Goal: Information Seeking & Learning: Check status

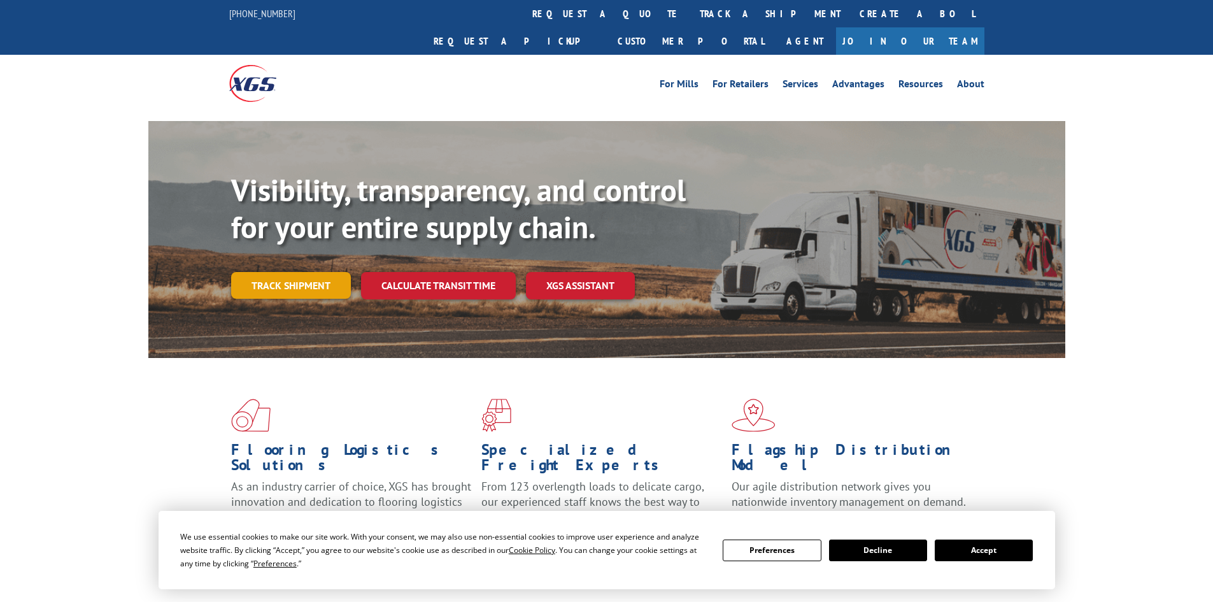
click at [292, 272] on div "Visibility, transparency, and control for your entire supply chain. Track shipm…" at bounding box center [648, 261] width 834 height 178
click at [271, 272] on link "Track shipment" at bounding box center [291, 285] width 120 height 27
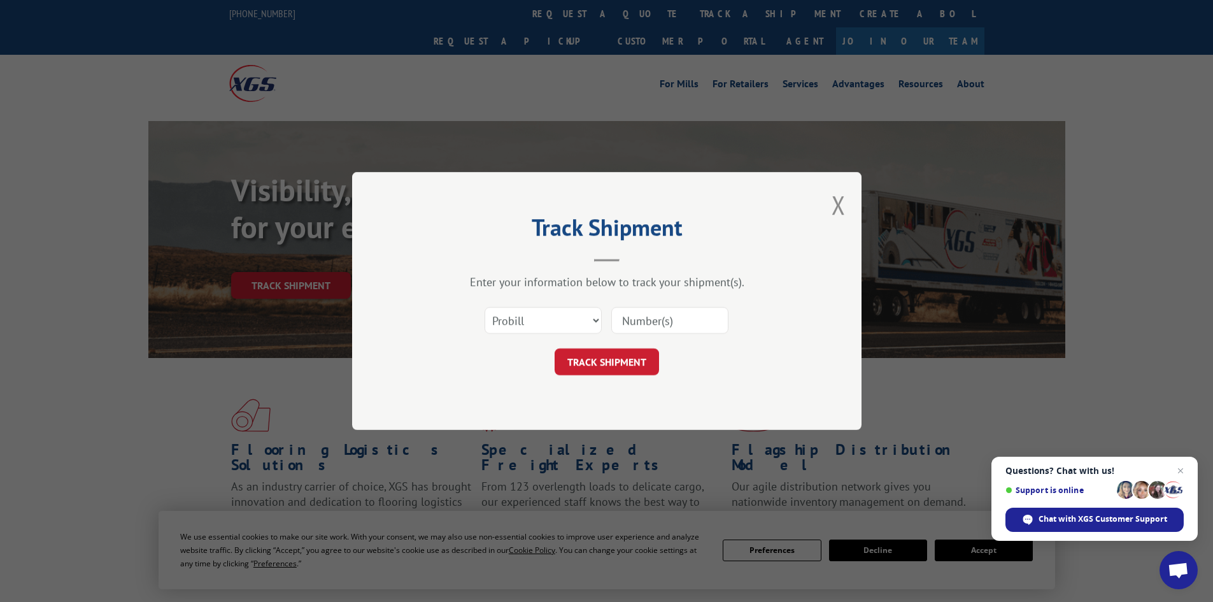
click at [623, 322] on input at bounding box center [669, 320] width 117 height 27
paste input "17469823"
type input "17469823"
click at [596, 356] on button "TRACK SHIPMENT" at bounding box center [607, 361] width 104 height 27
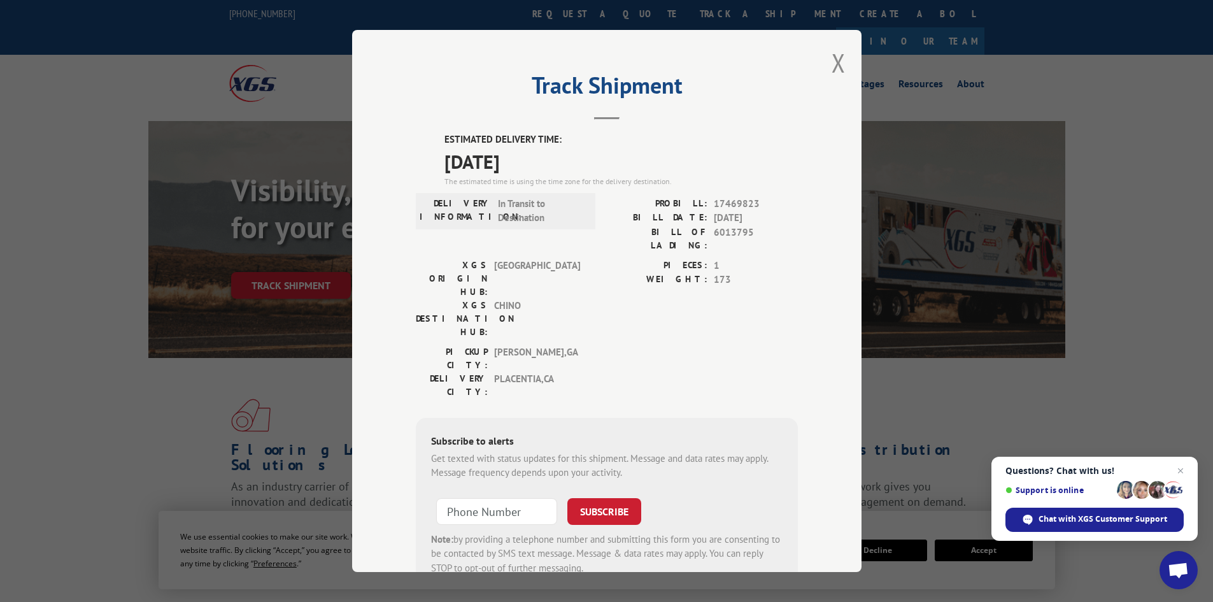
drag, startPoint x: 434, startPoint y: 137, endPoint x: 567, endPoint y: 162, distance: 135.4
click at [567, 162] on div "ESTIMATED DELIVERY TIME: [DATE] The estimated time is using the time zone for t…" at bounding box center [607, 361] width 382 height 458
drag, startPoint x: 504, startPoint y: 148, endPoint x: 764, endPoint y: 99, distance: 264.9
click at [764, 99] on h2 "Track Shipment" at bounding box center [607, 88] width 382 height 24
click at [444, 142] on div "ESTIMATED DELIVERY TIME: [DATE] The estimated time is using the time zone for t…" at bounding box center [620, 159] width 353 height 55
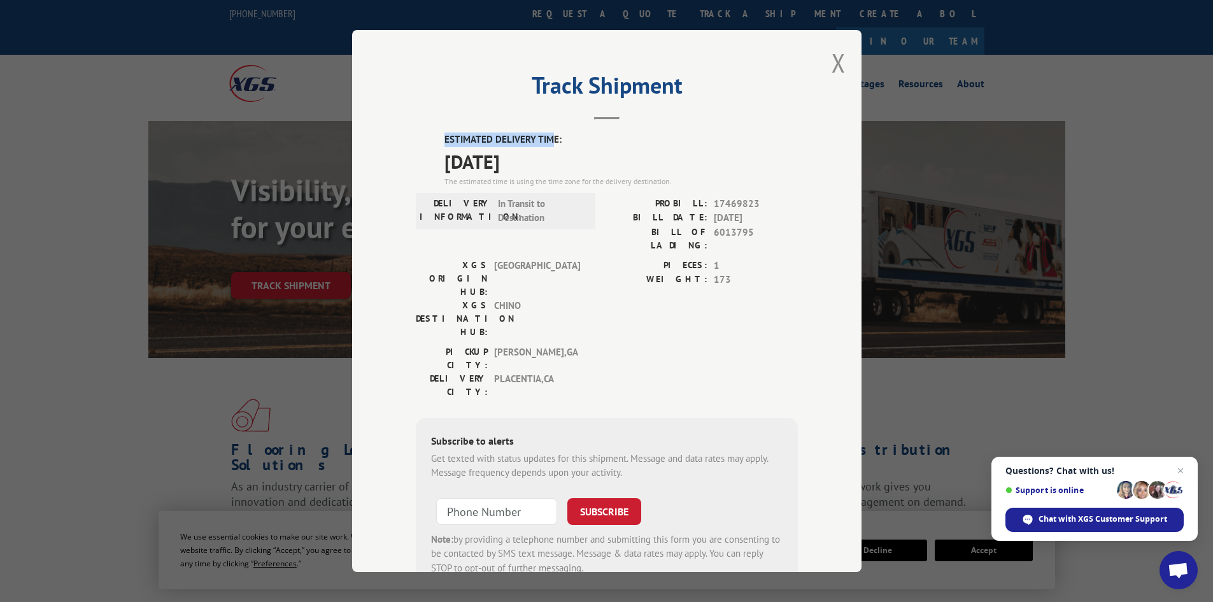
drag, startPoint x: 423, startPoint y: 143, endPoint x: 592, endPoint y: 140, distance: 168.7
click at [557, 138] on div "ESTIMATED DELIVERY TIME: [DATE] The estimated time is using the time zone for t…" at bounding box center [607, 361] width 382 height 458
click at [592, 140] on label "ESTIMATED DELIVERY TIME:" at bounding box center [620, 139] width 353 height 15
drag, startPoint x: 588, startPoint y: 143, endPoint x: 514, endPoint y: 159, distance: 74.8
click at [588, 145] on label "ESTIMATED DELIVERY TIME:" at bounding box center [620, 139] width 353 height 15
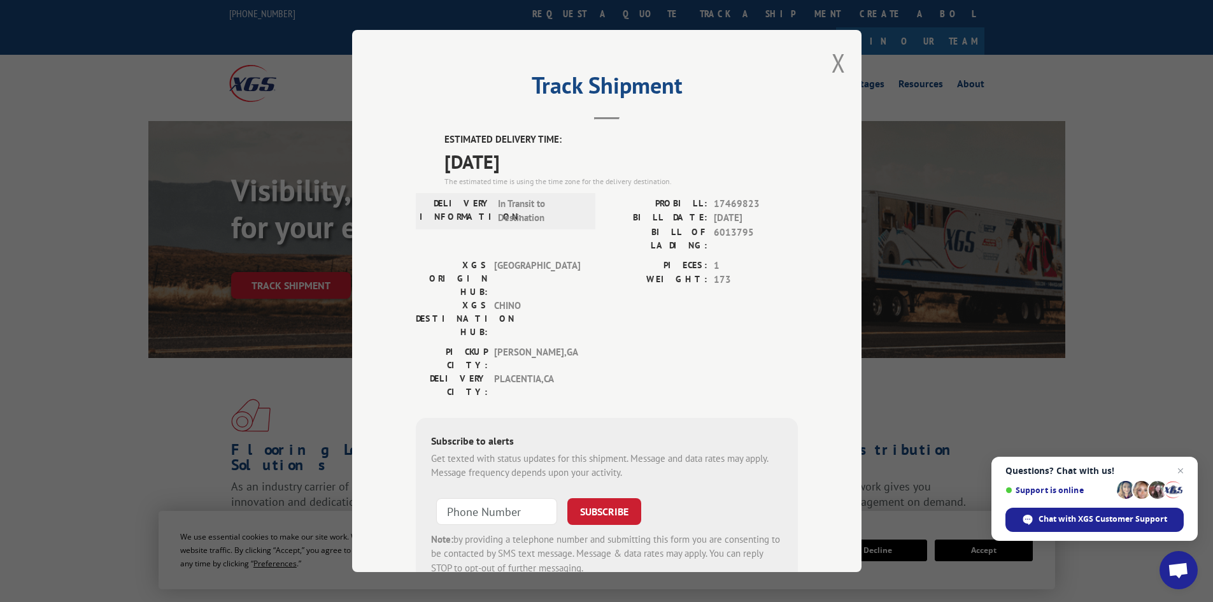
drag, startPoint x: 439, startPoint y: 141, endPoint x: 548, endPoint y: 170, distance: 112.6
click at [548, 170] on div "ESTIMATED DELIVERY TIME: [DATE] The estimated time is using the time zone for t…" at bounding box center [620, 159] width 353 height 55
copy div "ESTIMATED DELIVERY TIME: [DATE]"
